Goal: Information Seeking & Learning: Learn about a topic

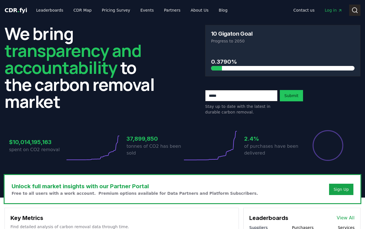
click at [356, 8] on circle at bounding box center [354, 10] width 5 height 5
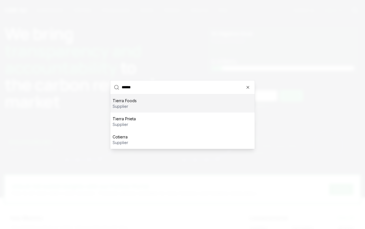
type input "******"
click at [159, 102] on div "Tierra Foods supplier" at bounding box center [182, 103] width 144 height 18
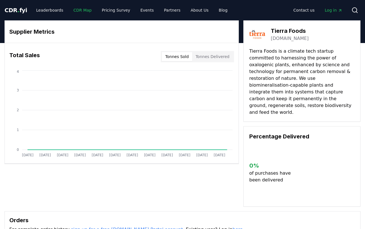
click at [75, 11] on link "CDR Map" at bounding box center [82, 10] width 27 height 10
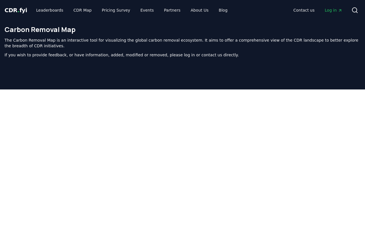
click at [14, 10] on span "CDR . fyi" at bounding box center [16, 10] width 23 height 7
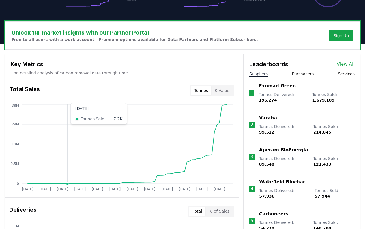
scroll to position [160, 0]
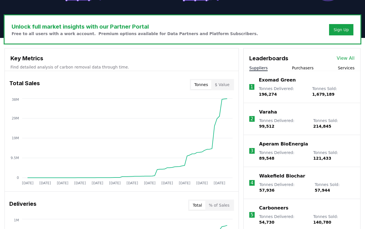
click at [343, 60] on link "View All" at bounding box center [346, 58] width 18 height 7
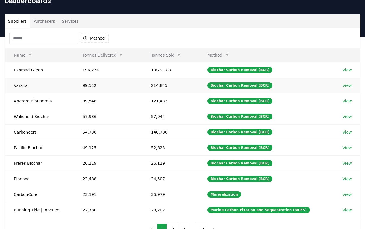
scroll to position [31, 0]
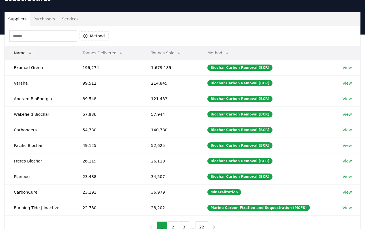
click at [29, 51] on icon at bounding box center [30, 53] width 5 height 5
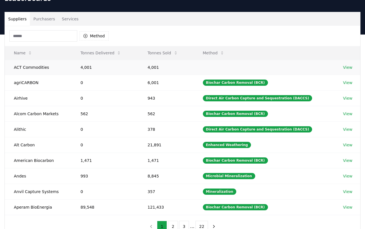
click at [34, 62] on td "ACT Commodities" at bounding box center [38, 67] width 67 height 15
click at [28, 67] on td "ACT Commodities" at bounding box center [38, 67] width 67 height 15
click at [34, 85] on td "agriCARBON" at bounding box center [38, 83] width 67 height 16
click at [349, 82] on link "View" at bounding box center [347, 83] width 9 height 6
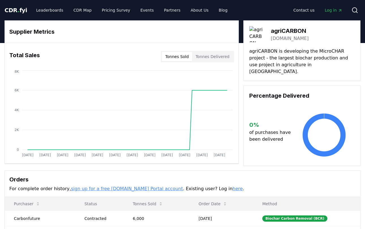
click at [282, 38] on link "microchar.eu" at bounding box center [290, 38] width 38 height 7
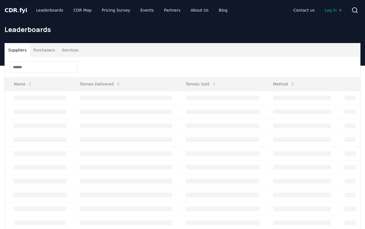
scroll to position [31, 0]
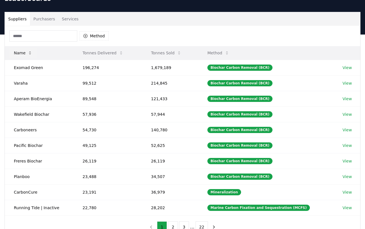
click at [26, 52] on button "Name" at bounding box center [22, 52] width 27 height 11
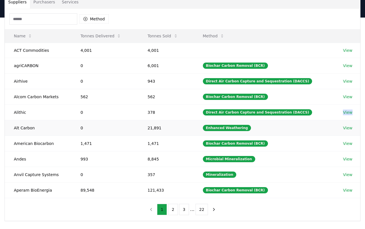
scroll to position [48, 0]
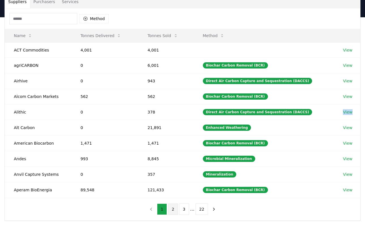
click at [175, 209] on button "2" at bounding box center [173, 208] width 10 height 11
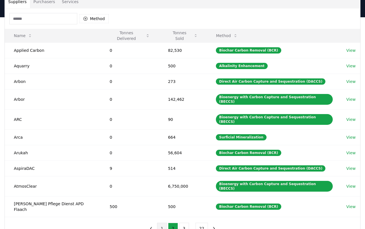
click at [164, 223] on button "1" at bounding box center [162, 228] width 10 height 11
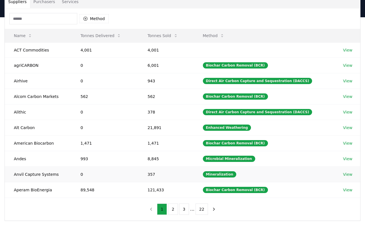
click at [345, 174] on link "View" at bounding box center [347, 174] width 9 height 6
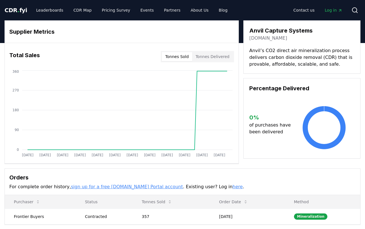
click at [266, 39] on link "[DOMAIN_NAME]" at bounding box center [268, 38] width 38 height 7
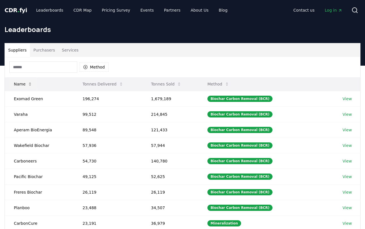
click at [28, 86] on button "Name" at bounding box center [22, 83] width 27 height 11
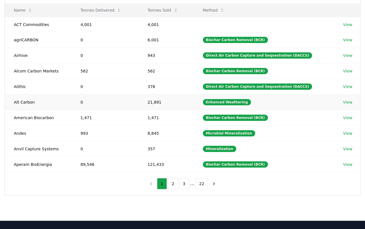
scroll to position [79, 0]
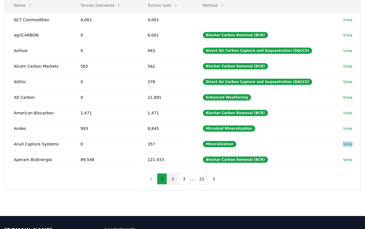
click at [172, 180] on button "2" at bounding box center [173, 178] width 10 height 11
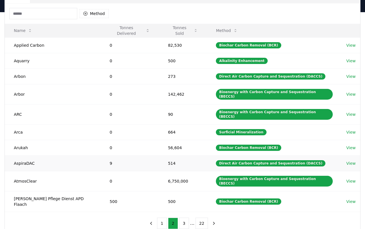
scroll to position [51, 0]
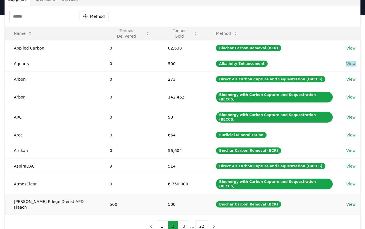
click at [346, 201] on link "View" at bounding box center [350, 204] width 9 height 6
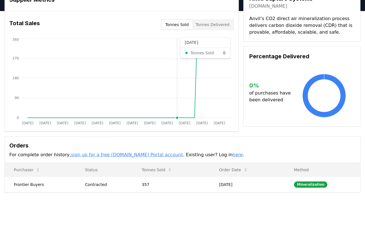
scroll to position [35, 0]
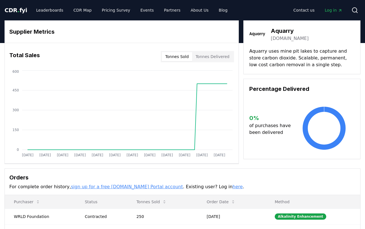
click at [287, 34] on h3 "Aquarry" at bounding box center [290, 31] width 38 height 8
click at [281, 42] on div "Aquarry [DOMAIN_NAME]" at bounding box center [301, 34] width 105 height 16
click at [283, 40] on link "[DOMAIN_NAME]" at bounding box center [290, 38] width 38 height 7
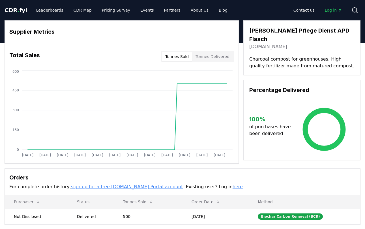
click at [259, 43] on link "[DOMAIN_NAME]" at bounding box center [268, 46] width 38 height 7
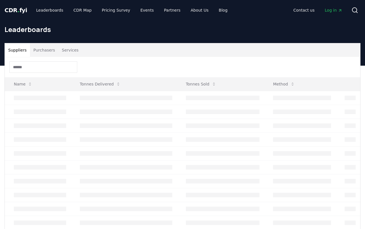
scroll to position [51, 0]
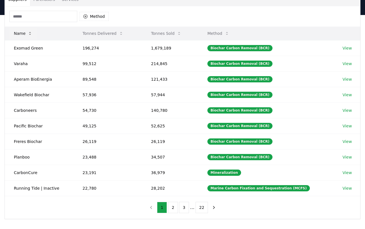
click at [26, 35] on button "Name" at bounding box center [22, 33] width 27 height 11
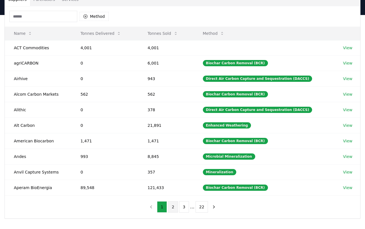
click at [175, 203] on button "2" at bounding box center [173, 206] width 10 height 11
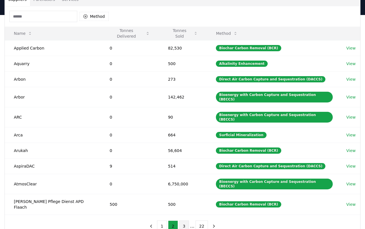
click at [186, 220] on button "3" at bounding box center [184, 225] width 10 height 11
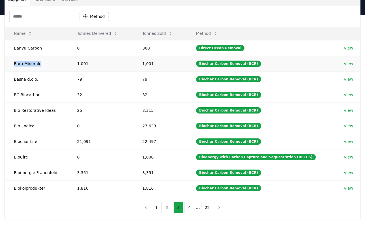
drag, startPoint x: 40, startPoint y: 63, endPoint x: 14, endPoint y: 62, distance: 25.5
click at [14, 62] on td "Bara Mineraler" at bounding box center [36, 64] width 63 height 16
copy td "Bara Minerale"
click at [45, 111] on td "Bio Restorative Ideas" at bounding box center [36, 110] width 63 height 16
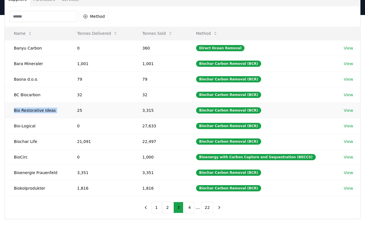
click at [45, 111] on td "Bio Restorative Ideas" at bounding box center [36, 110] width 63 height 16
copy td "Bio Restorative Ideas"
click at [33, 188] on td "Biokolprodukter" at bounding box center [36, 188] width 63 height 16
copy td "Biokolprodukter"
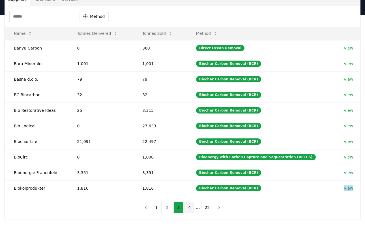
click at [190, 208] on button "4" at bounding box center [189, 207] width 10 height 11
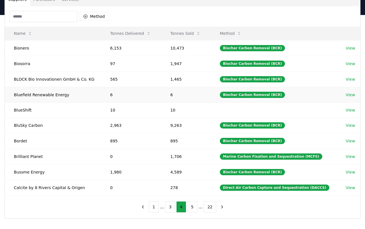
click at [23, 95] on td "Bluefield Renewable Energy" at bounding box center [53, 95] width 96 height 16
copy td "Bluefield"
click at [41, 87] on td "Bluefield Renewable Energy" at bounding box center [53, 95] width 96 height 16
click at [39, 91] on td "Bluefield Renewable Energy" at bounding box center [53, 95] width 96 height 16
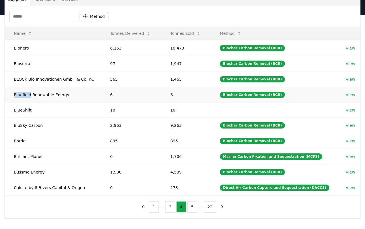
click at [39, 91] on td "Bluefield Renewable Energy" at bounding box center [53, 95] width 96 height 16
click at [37, 93] on td "Bluefield Renewable Energy" at bounding box center [53, 95] width 96 height 16
copy td "Bluefield Renewable Energy"
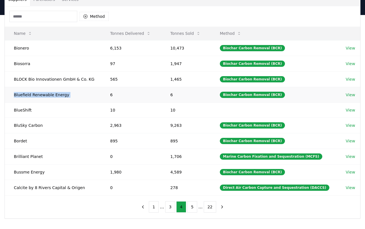
click at [36, 94] on td "Bluefield Renewable Energy" at bounding box center [53, 95] width 96 height 16
click at [17, 134] on td "Bordet" at bounding box center [53, 141] width 96 height 16
click at [16, 141] on td "Bordet" at bounding box center [53, 141] width 96 height 16
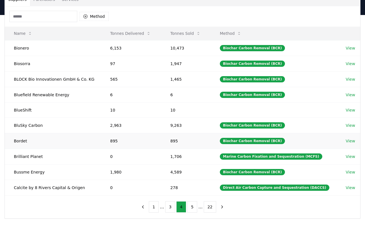
click at [16, 141] on td "Bordet" at bounding box center [53, 141] width 96 height 16
copy td "Bordet"
click at [28, 143] on td "Bordet" at bounding box center [53, 141] width 96 height 16
click at [25, 143] on td "Bordet" at bounding box center [53, 141] width 96 height 16
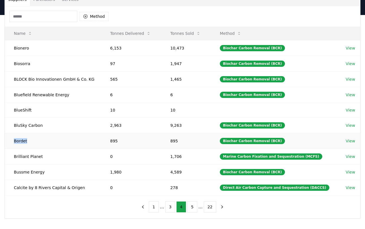
copy td "Bordet"
click at [193, 208] on button "5" at bounding box center [192, 206] width 10 height 11
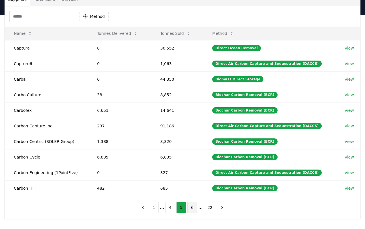
click at [193, 208] on button "6" at bounding box center [192, 207] width 10 height 11
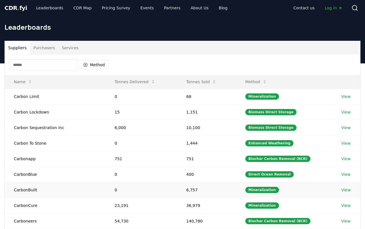
scroll to position [0, 0]
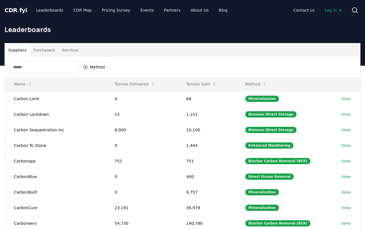
click at [336, 13] on link "Log in" at bounding box center [333, 10] width 27 height 10
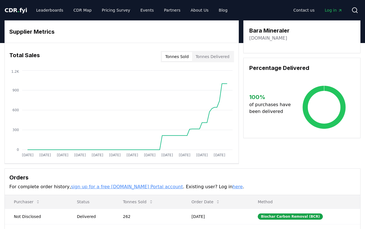
click at [261, 38] on link "baramineraler.se" at bounding box center [268, 38] width 38 height 7
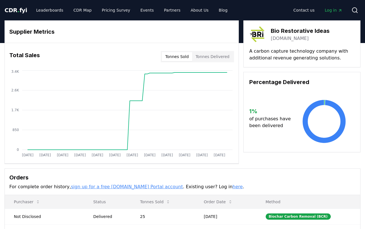
click at [276, 37] on link "bri.earth" at bounding box center [290, 38] width 38 height 7
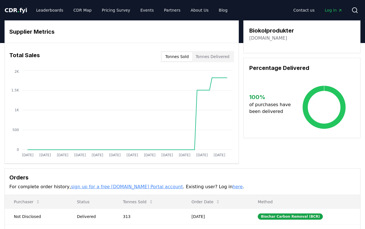
click at [279, 39] on link "[DOMAIN_NAME]" at bounding box center [268, 38] width 38 height 7
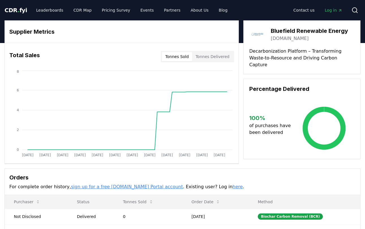
click at [284, 38] on link "thebluefieldgroup.com" at bounding box center [290, 38] width 38 height 7
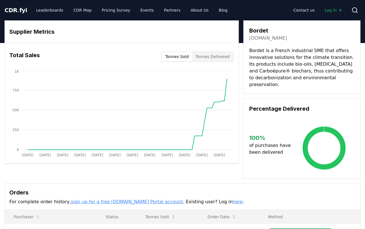
click at [263, 36] on link "[DOMAIN_NAME]" at bounding box center [268, 38] width 38 height 7
